Goal: Information Seeking & Learning: Learn about a topic

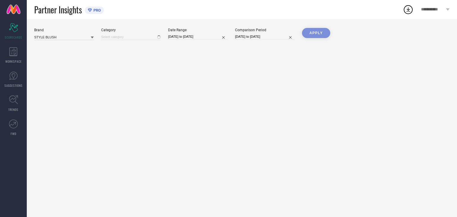
type input "All"
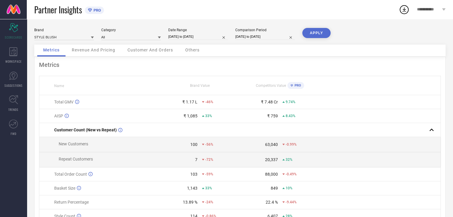
click at [319, 30] on button "APPLY" at bounding box center [316, 33] width 28 height 10
click at [104, 52] on span "Revenue And Pricing" at bounding box center [93, 50] width 43 height 5
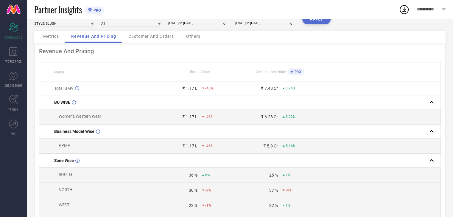
scroll to position [13, 0]
click at [159, 39] on span "Customer And Orders" at bounding box center [151, 37] width 46 height 5
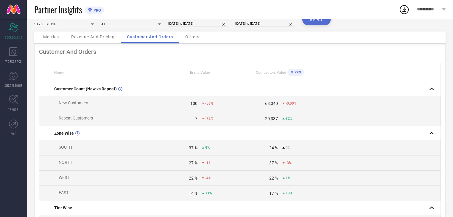
scroll to position [11, 0]
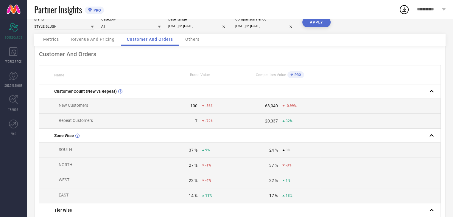
click at [195, 43] on div "Others" at bounding box center [192, 40] width 26 height 12
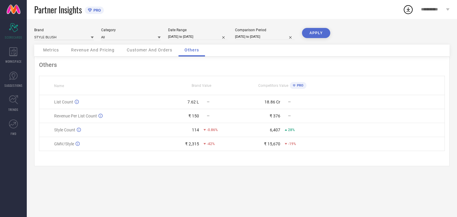
click at [165, 125] on td "114 -0.86%" at bounding box center [201, 130] width 81 height 14
click at [19, 111] on link "TRENDS" at bounding box center [13, 104] width 27 height 24
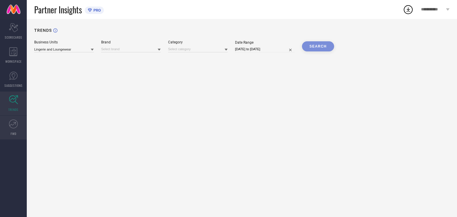
click at [10, 127] on icon at bounding box center [13, 124] width 9 height 9
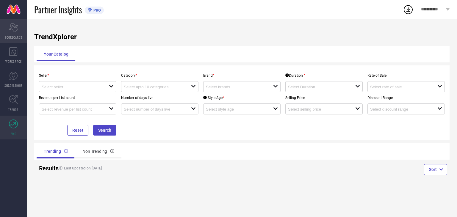
click at [19, 36] on span "SCORECARDS" at bounding box center [14, 37] width 18 height 4
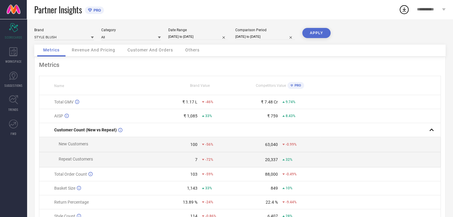
click at [104, 55] on div "Revenue And Pricing" at bounding box center [93, 51] width 55 height 12
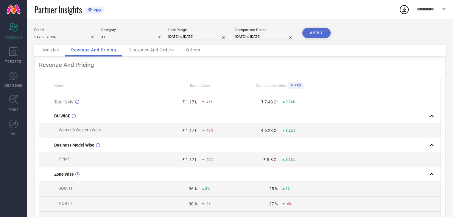
drag, startPoint x: 154, startPoint y: 60, endPoint x: 104, endPoint y: 69, distance: 50.6
click at [14, 59] on span "WORKSPACE" at bounding box center [13, 61] width 16 height 4
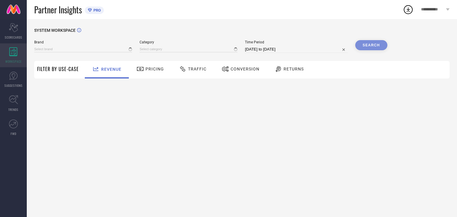
type input "STYLE BLUSH"
type input "All"
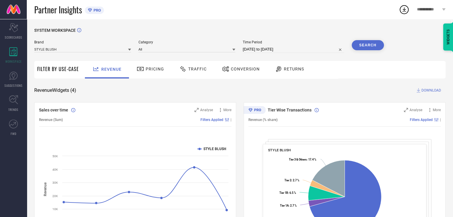
click at [160, 67] on span "Pricing" at bounding box center [155, 69] width 18 height 5
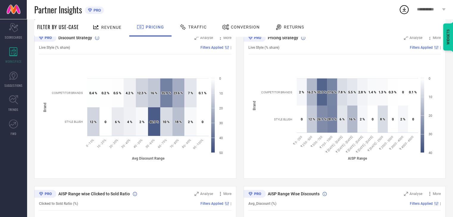
scroll to position [71, 0]
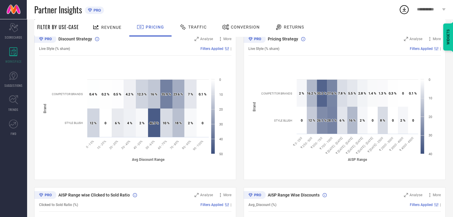
click at [229, 178] on div "Created with Highcharts 9.3.3 Avg Discount Range Brand 12 % ​ 12 % 0.4 % ​ 0.4 …" at bounding box center [135, 121] width 192 height 113
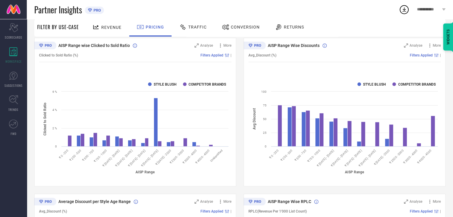
scroll to position [229, 0]
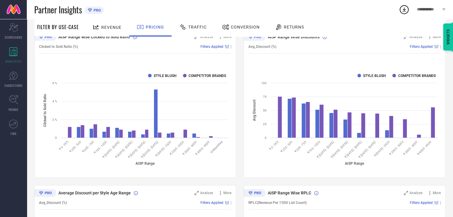
click at [198, 25] on span "Traffic" at bounding box center [197, 27] width 18 height 5
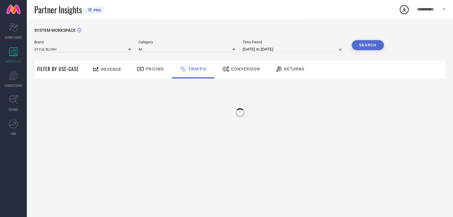
scroll to position [0, 0]
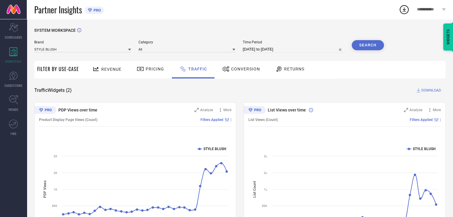
select select "7"
select select "2025"
select select "8"
select select "2025"
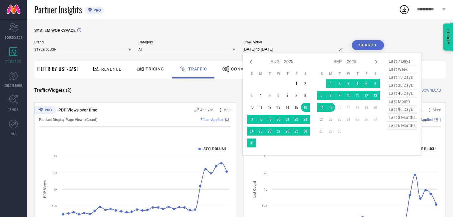
click at [255, 48] on input "16-08-2025 to 15-09-2025" at bounding box center [293, 49] width 101 height 7
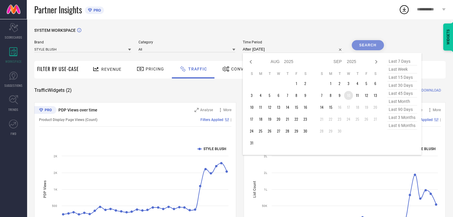
click at [350, 95] on td "10" at bounding box center [348, 95] width 9 height 9
type input "10-09-2025 to 15-09-2025"
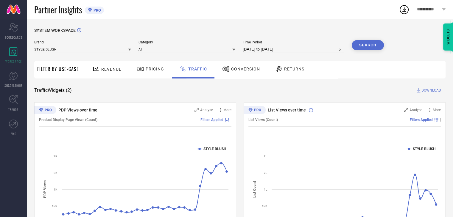
click at [366, 44] on button "Search" at bounding box center [367, 45] width 32 height 10
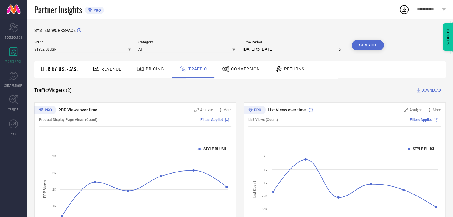
select select "8"
select select "2025"
select select "9"
select select "2025"
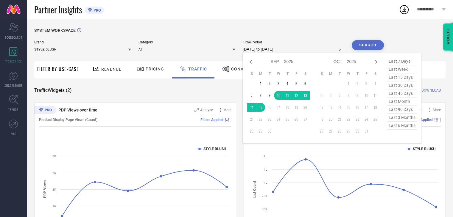
click at [290, 49] on input "10-09-2025 to 15-09-2025" at bounding box center [293, 49] width 101 height 7
click at [261, 84] on td "1" at bounding box center [260, 83] width 9 height 9
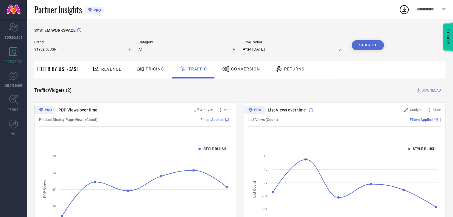
type input "01-09-2025 to 15-09-2025"
click at [365, 44] on button "Search" at bounding box center [367, 45] width 32 height 10
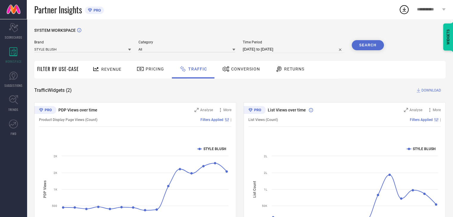
click at [241, 73] on div "Conversion" at bounding box center [241, 69] width 41 height 10
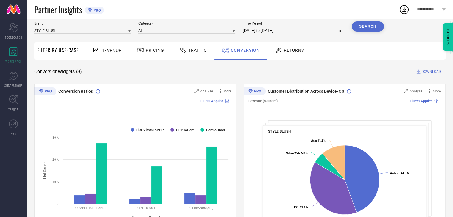
scroll to position [19, 0]
click at [235, 127] on div "Conversion Ratios Analyse More Filters Applied | Created with Highcharts 9.3.3 …" at bounding box center [135, 157] width 202 height 149
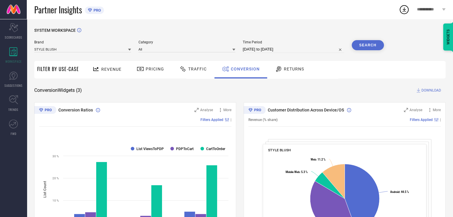
click at [290, 68] on span "Returns" at bounding box center [294, 69] width 20 height 5
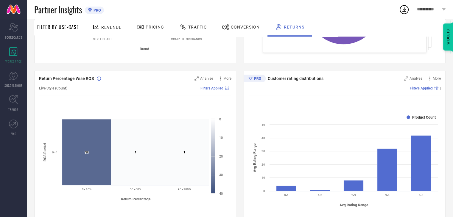
scroll to position [205, 0]
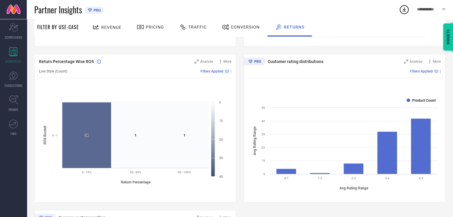
click at [232, 157] on div "Return Percentage Wise ROS Analyse More Live Style (Count) Filters Applied | Cr…" at bounding box center [135, 128] width 202 height 149
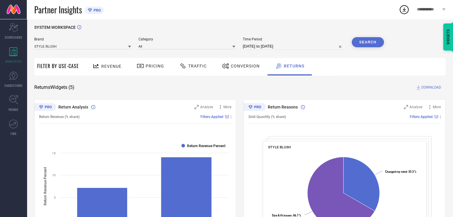
scroll to position [0, 0]
